Goal: Task Accomplishment & Management: Use online tool/utility

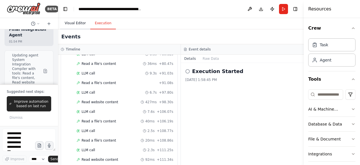
click at [71, 21] on button "Visual Editor" at bounding box center [75, 23] width 30 height 12
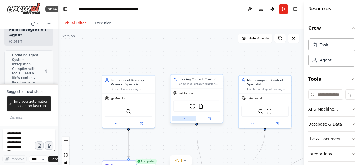
click at [184, 118] on icon at bounding box center [184, 117] width 3 height 3
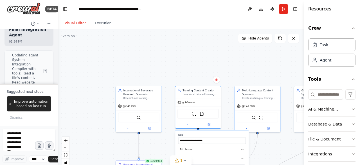
click at [227, 69] on div ".deletable-edge-delete-btn { width: 20px; height: 20px; border: 0px solid #ffff…" at bounding box center [181, 99] width 246 height 141
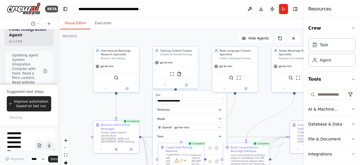
drag, startPoint x: 226, startPoint y: 71, endPoint x: 202, endPoint y: 7, distance: 67.8
click at [203, 7] on main "**********" at bounding box center [181, 82] width 246 height 165
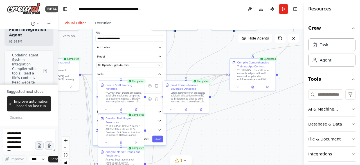
drag, startPoint x: 244, startPoint y: 95, endPoint x: 184, endPoint y: 57, distance: 70.6
click at [184, 57] on div ".deletable-edge-delete-btn { width: 20px; height: 20px; border: 0px solid #ffff…" at bounding box center [181, 99] width 246 height 141
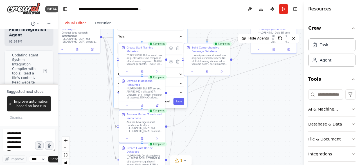
drag, startPoint x: 223, startPoint y: 123, endPoint x: 244, endPoint y: 86, distance: 43.0
click at [244, 86] on div ".deletable-edge-delete-btn { width: 20px; height: 20px; border: 0px solid #ffff…" at bounding box center [181, 99] width 246 height 141
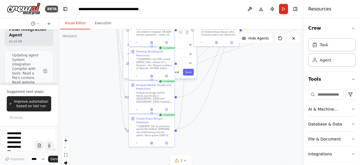
drag, startPoint x: 235, startPoint y: 114, endPoint x: 245, endPoint y: 85, distance: 30.7
click at [245, 85] on div ".deletable-edge-delete-btn { width: 20px; height: 20px; border: 0px solid #ffff…" at bounding box center [181, 99] width 246 height 141
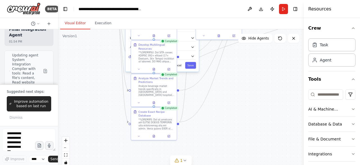
drag, startPoint x: 235, startPoint y: 100, endPoint x: 237, endPoint y: 94, distance: 7.1
click at [237, 94] on div ".deletable-edge-delete-btn { width: 20px; height: 20px; border: 0px solid #ffff…" at bounding box center [181, 99] width 246 height 141
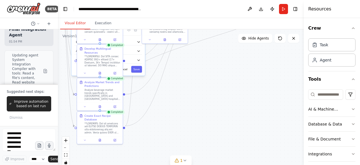
drag, startPoint x: 236, startPoint y: 96, endPoint x: 182, endPoint y: 100, distance: 54.2
click at [182, 100] on div ".deletable-edge-delete-btn { width: 20px; height: 20px; border: 0px solid #ffff…" at bounding box center [181, 99] width 246 height 141
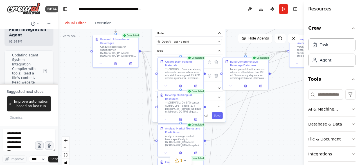
drag, startPoint x: 209, startPoint y: 76, endPoint x: 258, endPoint y: 131, distance: 73.9
click at [289, 122] on div ".deletable-edge-delete-btn { width: 20px; height: 20px; border: 0px solid #ffff…" at bounding box center [181, 99] width 246 height 141
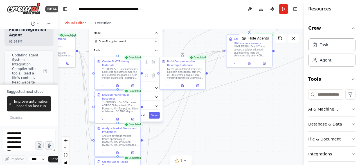
drag, startPoint x: 253, startPoint y: 112, endPoint x: 118, endPoint y: 113, distance: 135.3
click at [118, 113] on div ".deletable-edge-delete-btn { width: 20px; height: 20px; border: 0px solid #ffff…" at bounding box center [181, 99] width 246 height 141
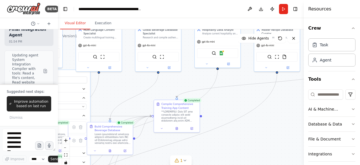
drag, startPoint x: 205, startPoint y: 103, endPoint x: 206, endPoint y: 156, distance: 53.2
click at [206, 156] on div ".deletable-edge-delete-btn { width: 20px; height: 20px; border: 0px solid #ffff…" at bounding box center [181, 99] width 246 height 141
click at [178, 127] on icon at bounding box center [176, 127] width 3 height 3
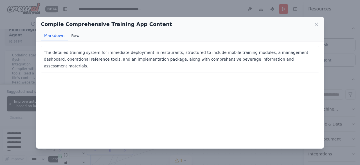
click at [73, 35] on button "Raw" at bounding box center [75, 35] width 15 height 11
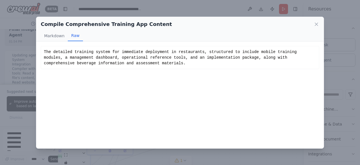
click at [317, 24] on icon at bounding box center [316, 24] width 3 height 3
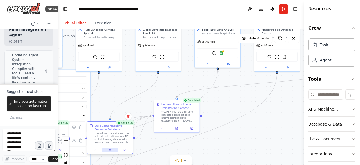
click at [111, 149] on icon at bounding box center [110, 150] width 2 height 3
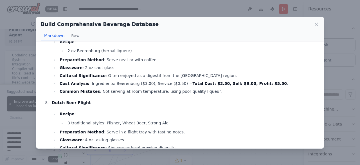
scroll to position [1378, 0]
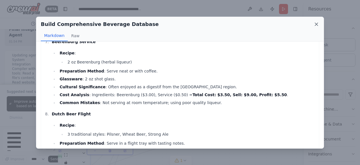
click at [316, 22] on icon at bounding box center [317, 24] width 6 height 6
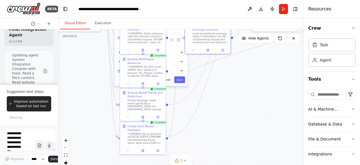
drag, startPoint x: 116, startPoint y: 102, endPoint x: 214, endPoint y: 1, distance: 140.2
click at [214, 1] on main "**********" at bounding box center [181, 82] width 246 height 165
click at [144, 148] on icon at bounding box center [142, 149] width 3 height 3
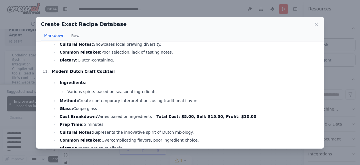
scroll to position [2082, 0]
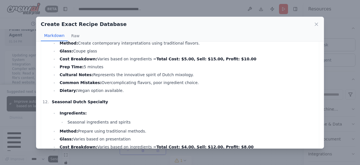
click at [21, 125] on div "Create Exact Recipe Database Markdown Raw USA Beverages Manhattan Ingredients: …" at bounding box center [180, 82] width 360 height 165
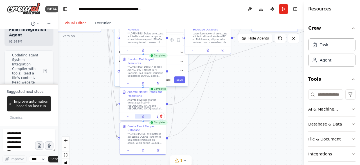
click at [143, 117] on icon at bounding box center [142, 117] width 1 height 0
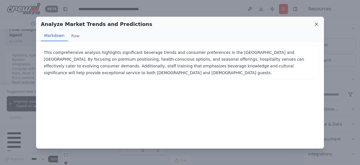
click at [317, 21] on icon at bounding box center [317, 24] width 6 height 6
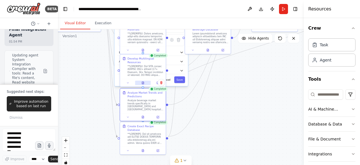
click at [143, 81] on icon at bounding box center [143, 82] width 2 height 3
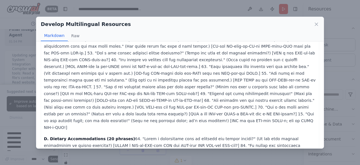
scroll to position [721, 0]
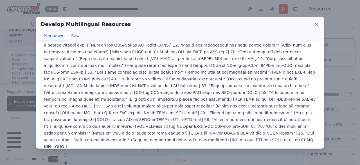
click at [315, 25] on icon at bounding box center [317, 24] width 6 height 6
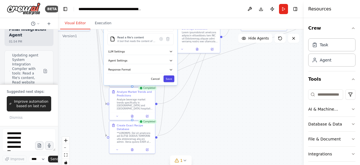
click at [168, 77] on button "Save" at bounding box center [168, 78] width 11 height 7
click at [170, 81] on div "**********" at bounding box center [140, 26] width 73 height 116
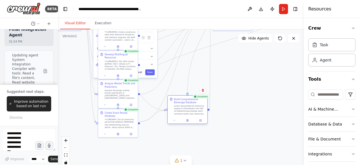
drag, startPoint x: 196, startPoint y: 57, endPoint x: 206, endPoint y: 118, distance: 62.3
click at [207, 123] on div at bounding box center [188, 120] width 40 height 7
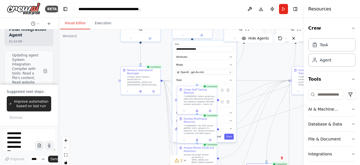
drag, startPoint x: 80, startPoint y: 54, endPoint x: 159, endPoint y: 118, distance: 101.8
click at [159, 118] on div ".deletable-edge-delete-btn { width: 20px; height: 20px; border: 0px solid #ffff…" at bounding box center [181, 99] width 246 height 141
click at [141, 90] on icon at bounding box center [141, 89] width 1 height 1
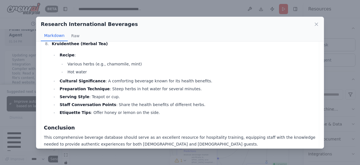
scroll to position [1312, 0]
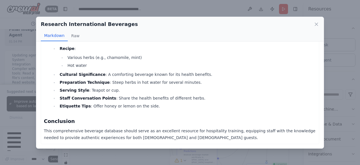
drag, startPoint x: 320, startPoint y: 23, endPoint x: 314, endPoint y: 27, distance: 7.0
click at [320, 23] on div "Research International Beverages Markdown Raw" at bounding box center [179, 29] width 287 height 24
click at [318, 24] on icon at bounding box center [317, 24] width 6 height 6
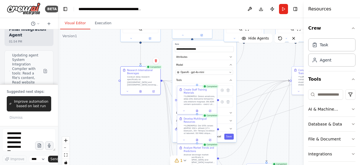
click at [283, 8] on button "Run" at bounding box center [283, 9] width 9 height 10
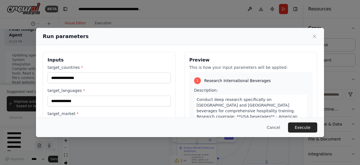
click at [304, 125] on button "Execute" at bounding box center [302, 127] width 29 height 10
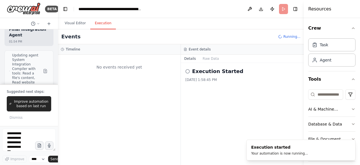
scroll to position [0, 0]
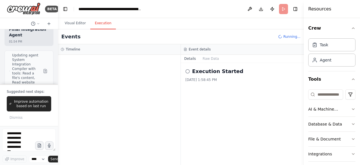
click at [273, 8] on button "Publish" at bounding box center [272, 9] width 9 height 10
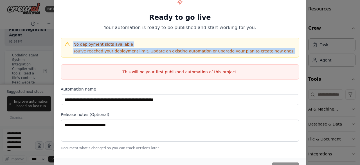
drag, startPoint x: 73, startPoint y: 43, endPoint x: 262, endPoint y: 54, distance: 189.1
click at [268, 53] on div "No deployment slots available You've reached your deployment limit. Update an e…" at bounding box center [180, 48] width 239 height 20
copy div "No deployment slots available You've reached your deployment limit. Update an e…"
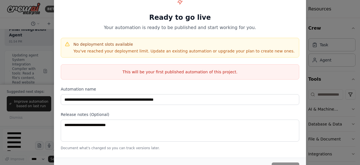
click at [117, 61] on div "**********" at bounding box center [180, 72] width 252 height 168
click at [73, 43] on div "No deployment slots available You've reached your deployment limit. Update an e…" at bounding box center [179, 47] width 231 height 12
click at [52, 78] on div "**********" at bounding box center [180, 82] width 360 height 165
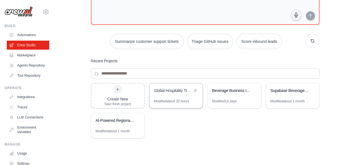
click at [165, 96] on div "Global Hospitality Training Assistant" at bounding box center [175, 91] width 53 height 16
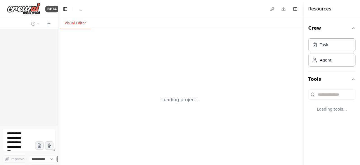
select select "****"
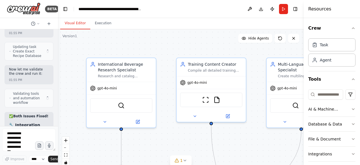
scroll to position [12406, 0]
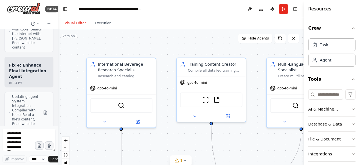
click at [56, 122] on div at bounding box center [57, 82] width 2 height 165
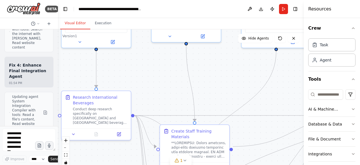
drag, startPoint x: 202, startPoint y: 122, endPoint x: 174, endPoint y: 55, distance: 71.8
click at [175, 55] on div ".deletable-edge-delete-btn { width: 20px; height: 20px; border: 0px solid #ffff…" at bounding box center [181, 99] width 246 height 141
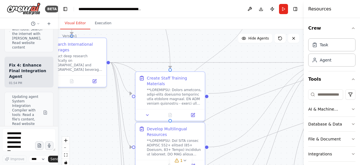
drag, startPoint x: 157, startPoint y: 103, endPoint x: 131, endPoint y: 50, distance: 59.1
click at [132, 48] on div ".deletable-edge-delete-btn { width: 20px; height: 20px; border: 0px solid #ffff…" at bounding box center [181, 99] width 246 height 141
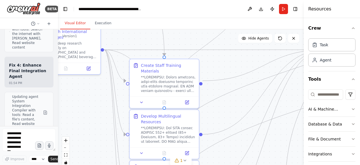
drag, startPoint x: 244, startPoint y: 107, endPoint x: 177, endPoint y: 75, distance: 74.1
click at [177, 75] on div ".deletable-edge-delete-btn { width: 20px; height: 20px; border: 0px solid #ffff…" at bounding box center [181, 99] width 246 height 141
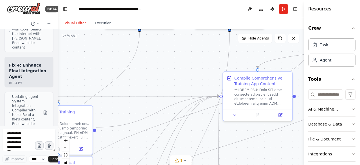
drag, startPoint x: 244, startPoint y: 73, endPoint x: 206, endPoint y: 145, distance: 81.2
click at [206, 145] on div ".deletable-edge-delete-btn { width: 20px; height: 20px; border: 0px solid #ffff…" at bounding box center [181, 99] width 246 height 141
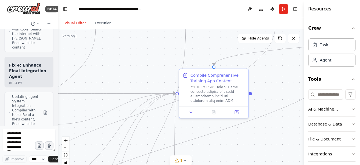
drag, startPoint x: 194, startPoint y: 78, endPoint x: 114, endPoint y: 75, distance: 80.5
click at [114, 75] on div ".deletable-edge-delete-btn { width: 20px; height: 20px; border: 0px solid #ffff…" at bounding box center [181, 99] width 246 height 141
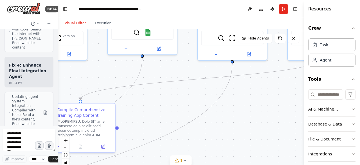
drag, startPoint x: 257, startPoint y: 90, endPoint x: 160, endPoint y: 125, distance: 102.9
click at [160, 125] on div ".deletable-edge-delete-btn { width: 20px; height: 20px; border: 0px solid #ffff…" at bounding box center [181, 99] width 246 height 141
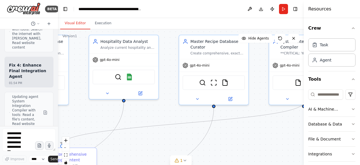
drag, startPoint x: 197, startPoint y: 95, endPoint x: 179, endPoint y: 139, distance: 48.2
click at [179, 139] on div ".deletable-edge-delete-btn { width: 20px; height: 20px; border: 0px solid #ffff…" at bounding box center [181, 99] width 246 height 141
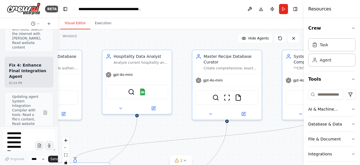
drag, startPoint x: 166, startPoint y: 116, endPoint x: 179, endPoint y: 132, distance: 20.4
click at [179, 132] on div ".deletable-edge-delete-btn { width: 20px; height: 20px; border: 0px solid #ffff…" at bounding box center [181, 99] width 246 height 141
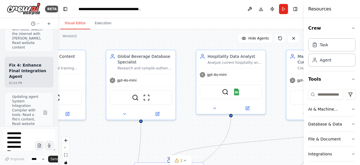
drag, startPoint x: 156, startPoint y: 122, endPoint x: 269, endPoint y: 122, distance: 113.1
click at [269, 122] on div ".deletable-edge-delete-btn { width: 20px; height: 20px; border: 0px solid #ffff…" at bounding box center [181, 99] width 246 height 141
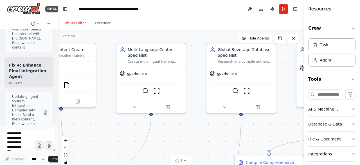
drag, startPoint x: 116, startPoint y: 133, endPoint x: 232, endPoint y: 127, distance: 116.1
click at [232, 127] on div ".deletable-edge-delete-btn { width: 20px; height: 20px; border: 0px solid #ffff…" at bounding box center [181, 99] width 246 height 141
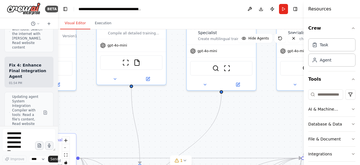
drag, startPoint x: 170, startPoint y: 138, endPoint x: 223, endPoint y: 112, distance: 58.9
click at [223, 112] on div ".deletable-edge-delete-btn { width: 20px; height: 20px; border: 0px solid #ffff…" at bounding box center [181, 99] width 246 height 141
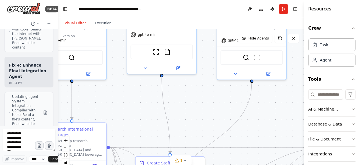
drag, startPoint x: 169, startPoint y: 123, endPoint x: 209, endPoint y: 108, distance: 42.7
click at [210, 108] on div ".deletable-edge-delete-btn { width: 20px; height: 20px; border: 0px solid #ffff…" at bounding box center [181, 99] width 246 height 141
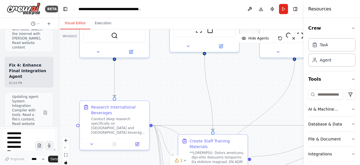
drag, startPoint x: 181, startPoint y: 105, endPoint x: 192, endPoint y: 98, distance: 12.8
click at [192, 98] on div ".deletable-edge-delete-btn { width: 20px; height: 20px; border: 0px solid #ffff…" at bounding box center [181, 99] width 246 height 141
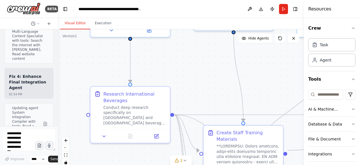
scroll to position [12387, 0]
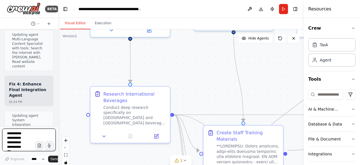
click at [13, 136] on textarea at bounding box center [28, 139] width 53 height 23
type textarea "**********"
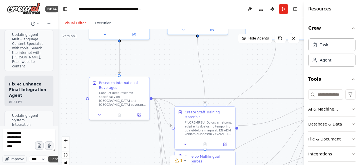
click at [51, 159] on span "Send" at bounding box center [54, 158] width 8 height 5
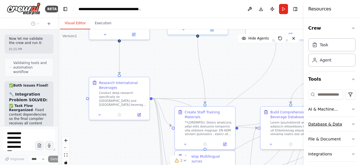
scroll to position [12558, 0]
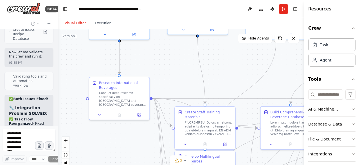
click at [345, 16] on div "Resources" at bounding box center [332, 9] width 56 height 18
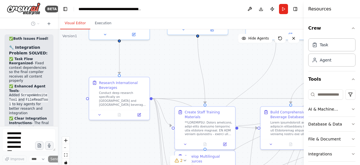
scroll to position [12627, 0]
